Goal: Find contact information: Find contact information

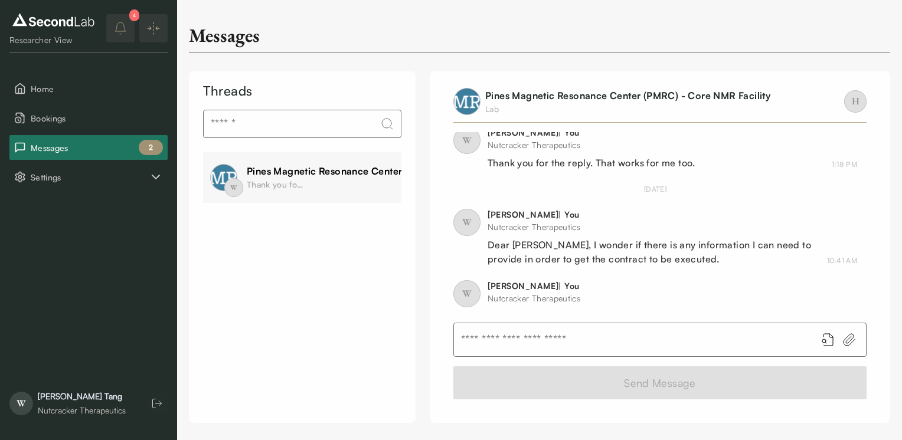
scroll to position [750, 0]
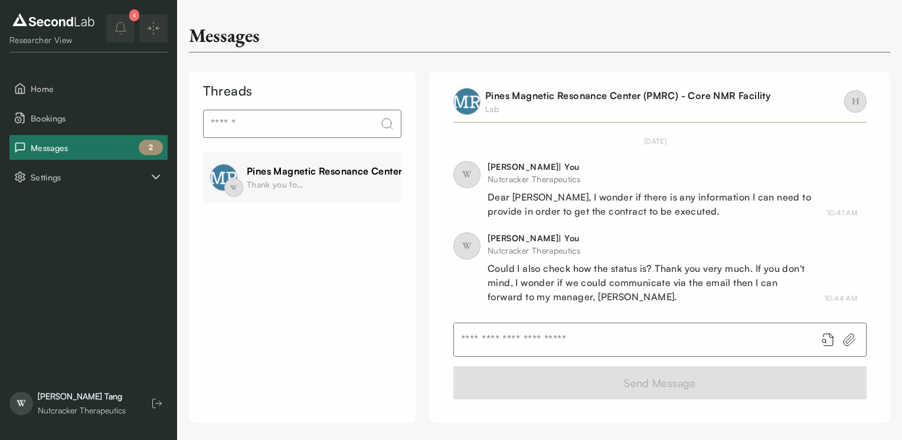
click at [311, 160] on div "W Pines Magnetic Resonance Center (PMRC) - Core NMR Facility Thank you for the …" at bounding box center [388, 177] width 371 height 51
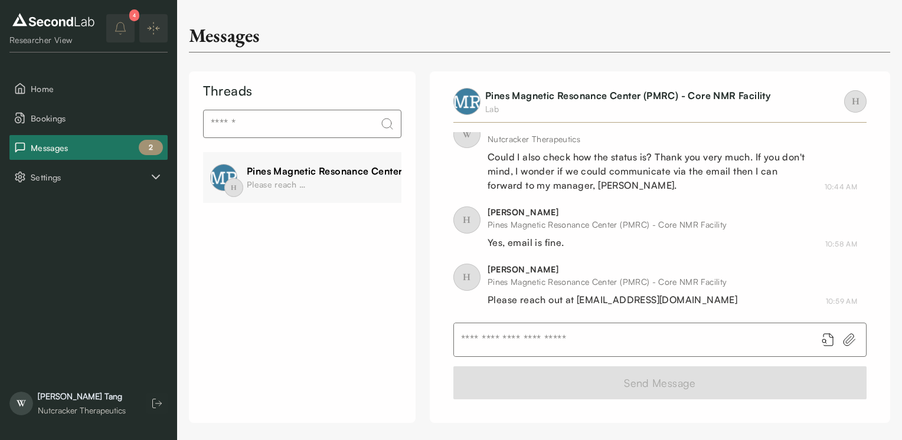
scroll to position [620, 0]
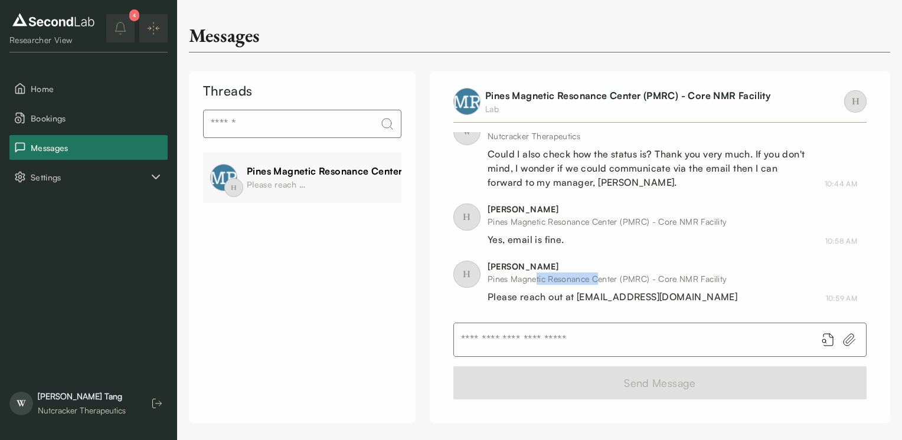
drag, startPoint x: 535, startPoint y: 281, endPoint x: 600, endPoint y: 283, distance: 64.4
click at [600, 283] on div "Pines Magnetic Resonance Center (PMRC) - Core NMR Facility" at bounding box center [613, 279] width 250 height 12
drag, startPoint x: 600, startPoint y: 283, endPoint x: 598, endPoint y: 303, distance: 20.7
click at [598, 303] on div "Please reach out at [EMAIL_ADDRESS][DOMAIN_NAME]" at bounding box center [613, 297] width 250 height 14
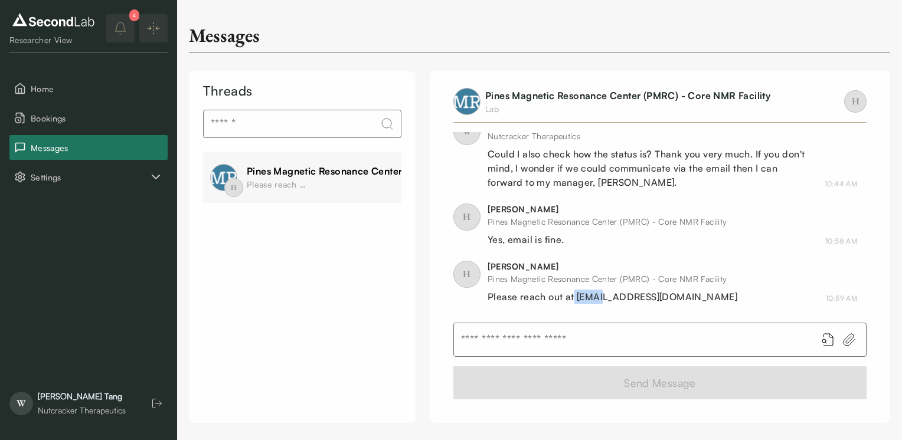
click at [587, 299] on div "Please reach out at [EMAIL_ADDRESS][DOMAIN_NAME]" at bounding box center [613, 297] width 250 height 14
drag, startPoint x: 578, startPoint y: 298, endPoint x: 678, endPoint y: 299, distance: 99.8
click at [678, 299] on div "Please reach out at [EMAIL_ADDRESS][DOMAIN_NAME]" at bounding box center [613, 297] width 250 height 14
copy div "[EMAIL_ADDRESS][DOMAIN_NAME]"
